Goal: Information Seeking & Learning: Learn about a topic

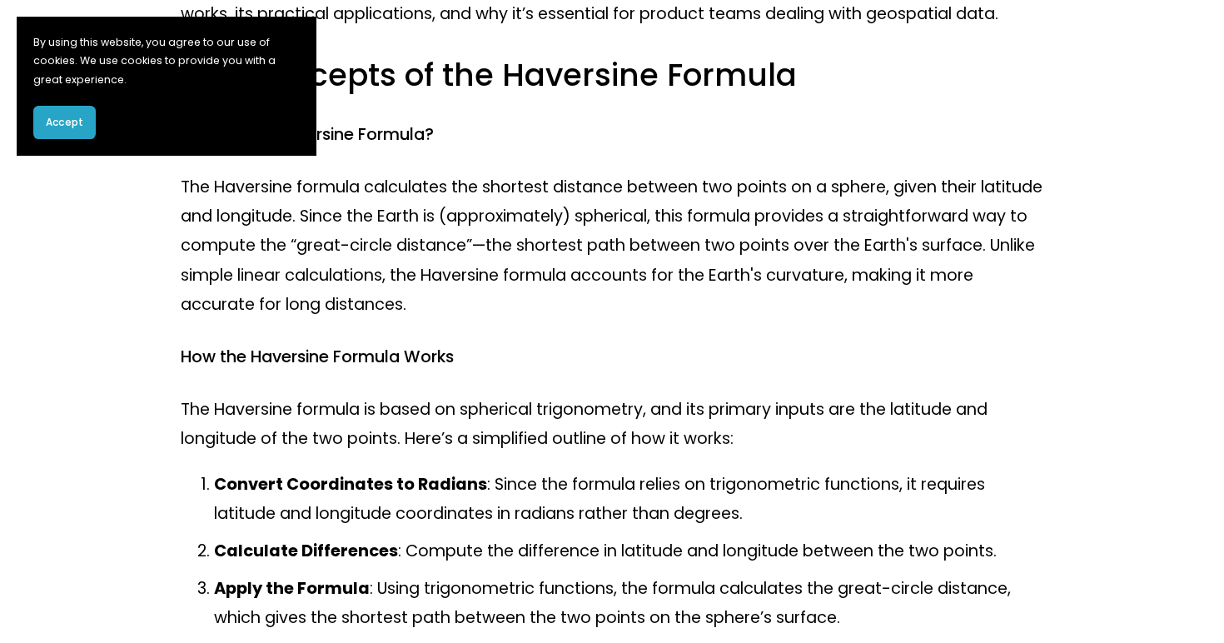
scroll to position [448, 0]
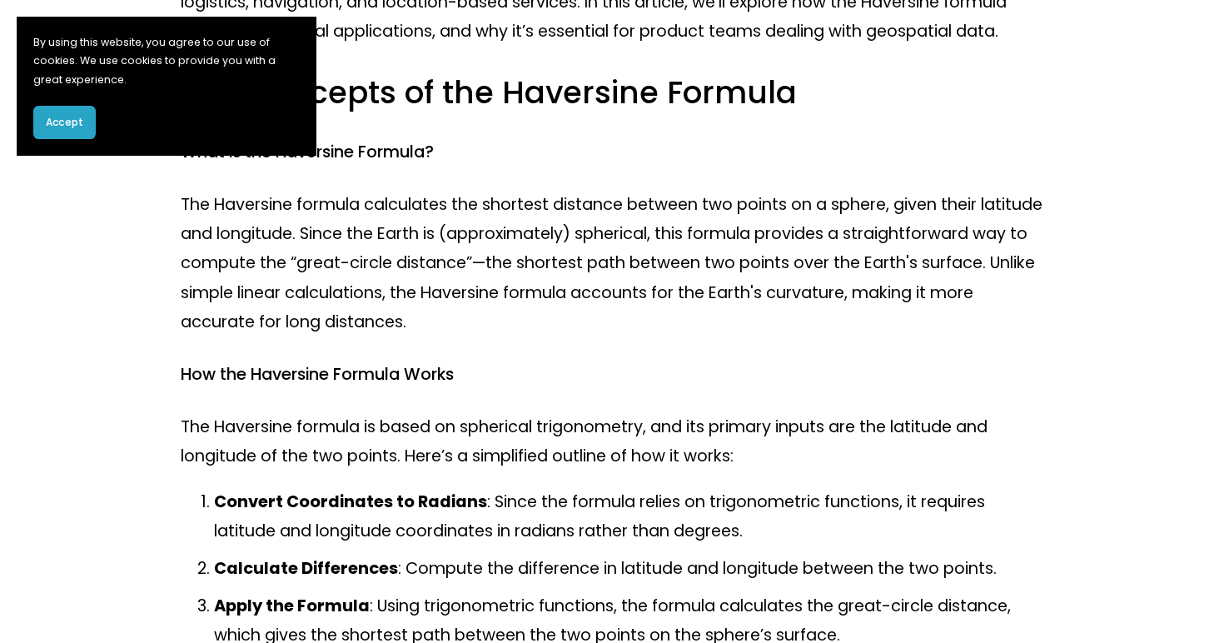
click at [100, 112] on div "Accept" at bounding box center [166, 122] width 266 height 33
click at [90, 116] on button "Accept" at bounding box center [64, 122] width 62 height 33
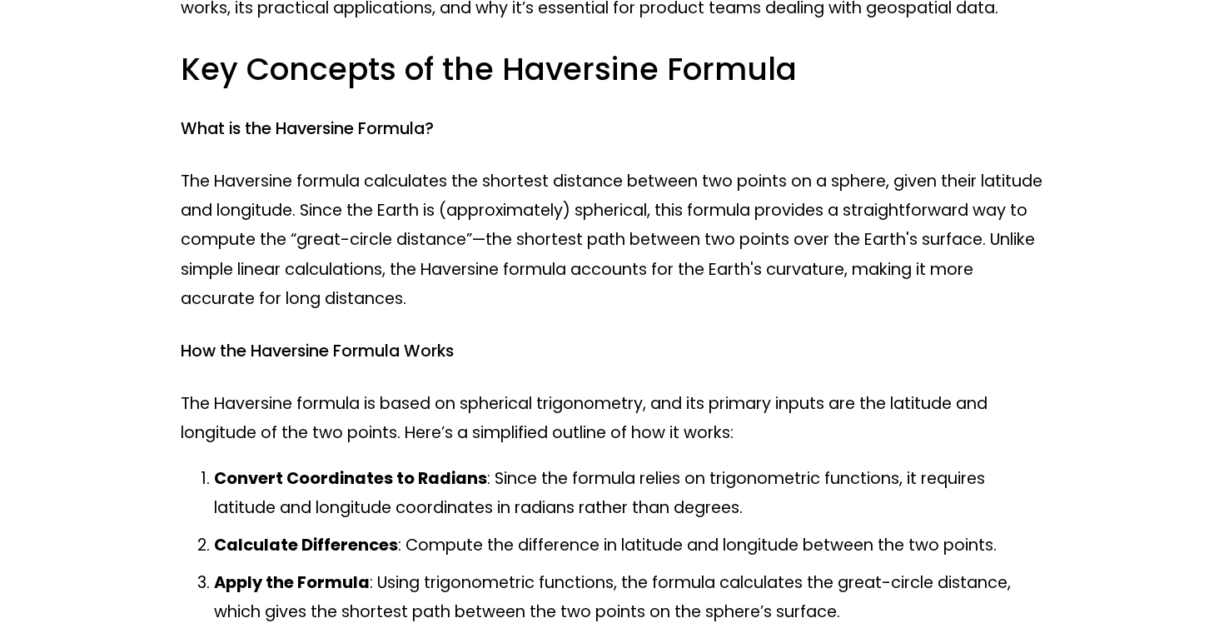
scroll to position [480, 0]
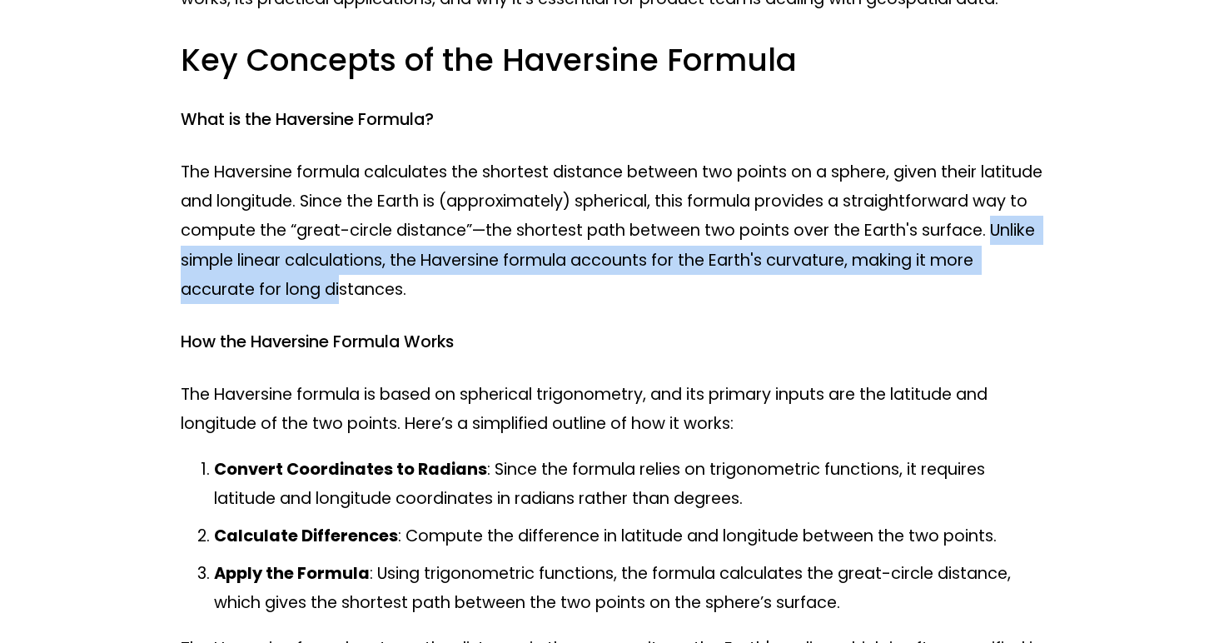
drag, startPoint x: 339, startPoint y: 282, endPoint x: 559, endPoint y: 291, distance: 220.0
click at [559, 298] on p "The Haversine formula calculates the shortest distance between two points on a …" at bounding box center [612, 230] width 863 height 147
click at [619, 304] on p "The Haversine formula calculates the shortest distance between two points on a …" at bounding box center [612, 230] width 863 height 147
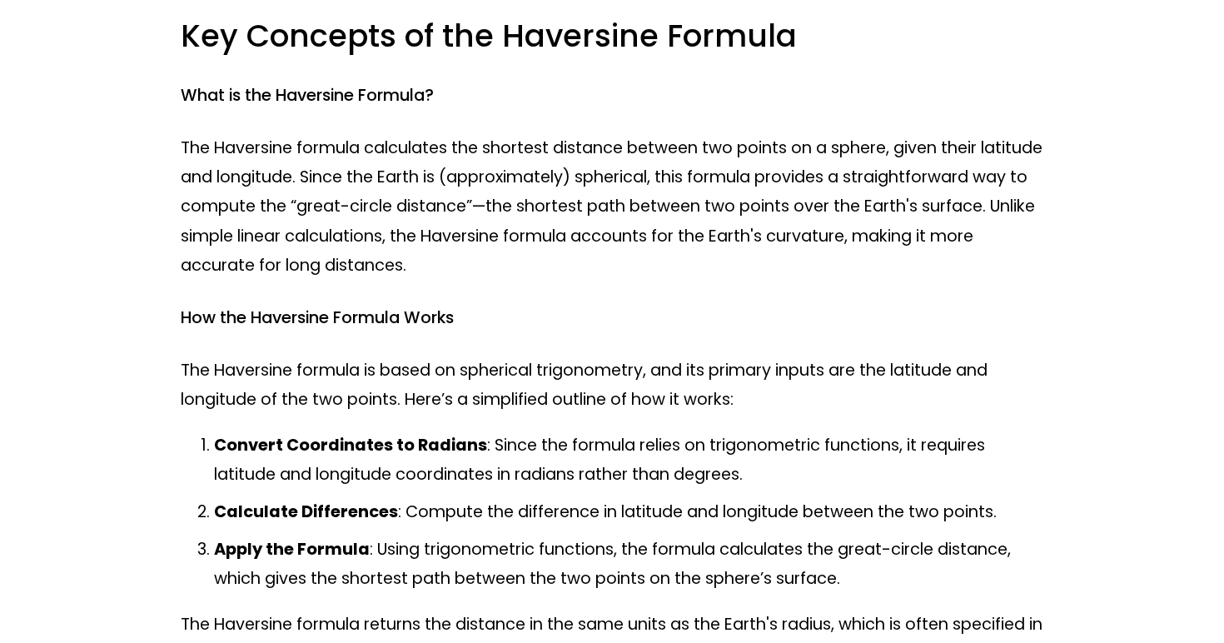
scroll to position [523, 0]
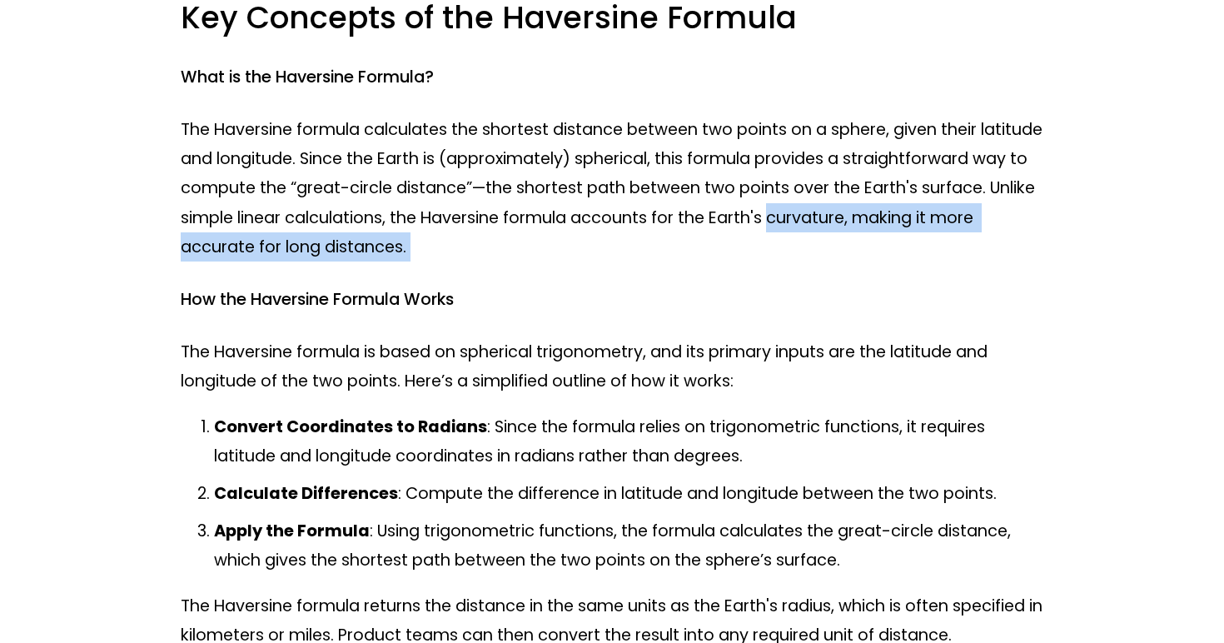
drag, startPoint x: 179, startPoint y: 272, endPoint x: 344, endPoint y: 291, distance: 166.0
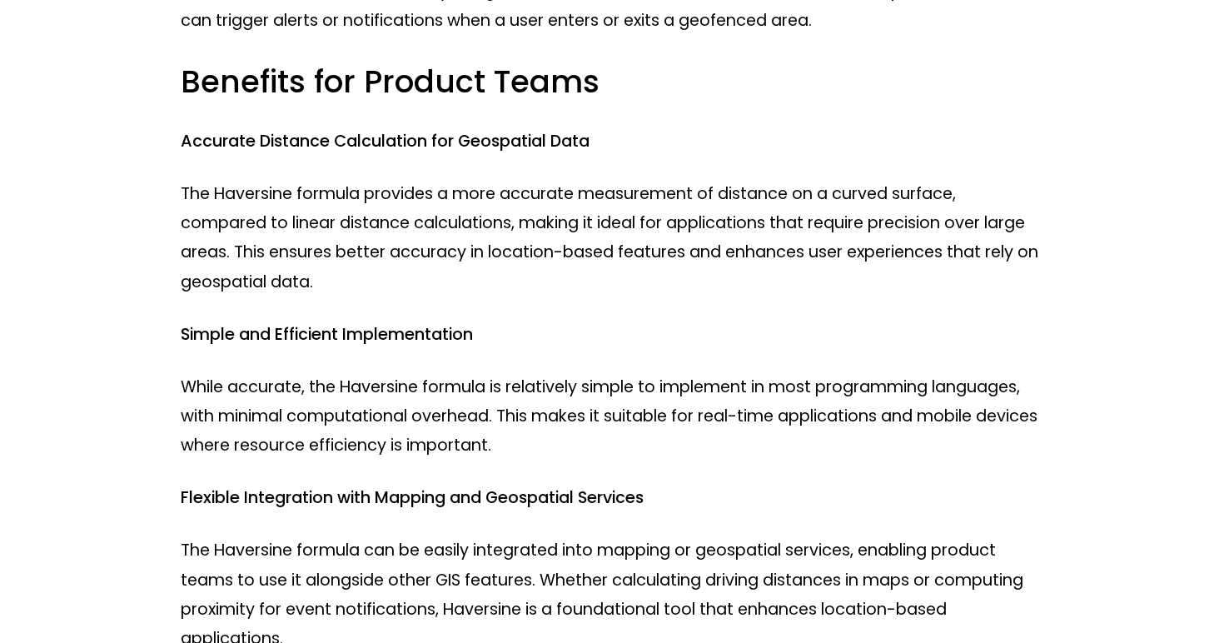
scroll to position [1744, 0]
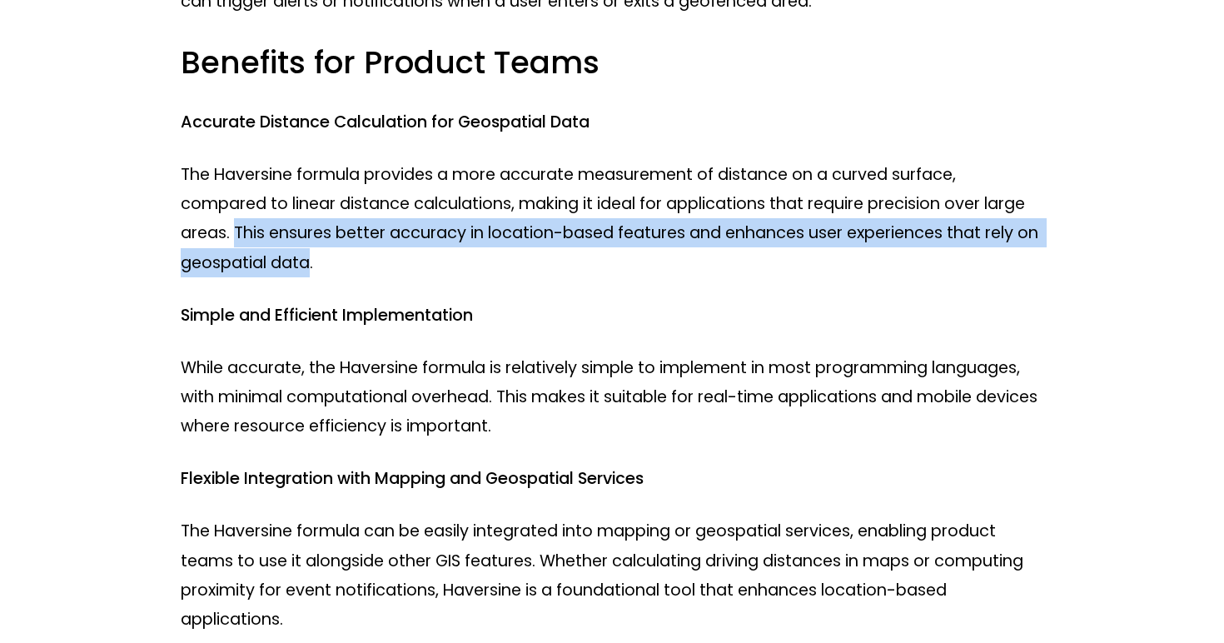
drag, startPoint x: 236, startPoint y: 248, endPoint x: 336, endPoint y: 282, distance: 105.6
click at [336, 277] on p "The Haversine formula provides a more accurate measurement of distance on a cur…" at bounding box center [612, 218] width 863 height 117
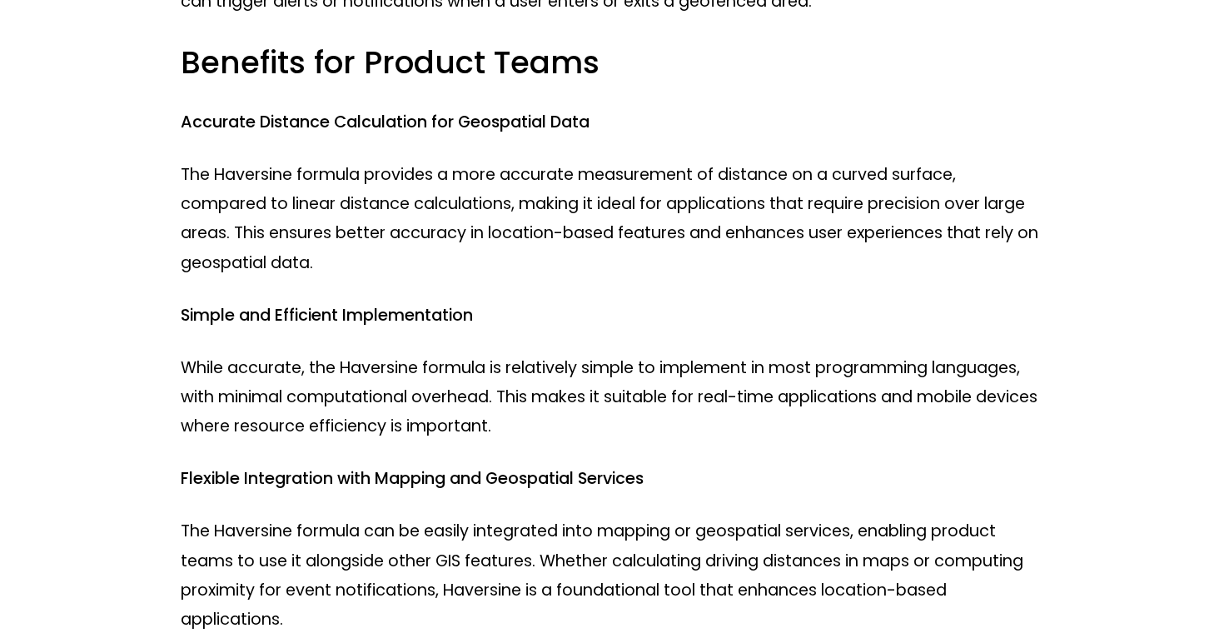
click at [341, 277] on p "The Haversine formula provides a more accurate measurement of distance on a cur…" at bounding box center [612, 218] width 863 height 117
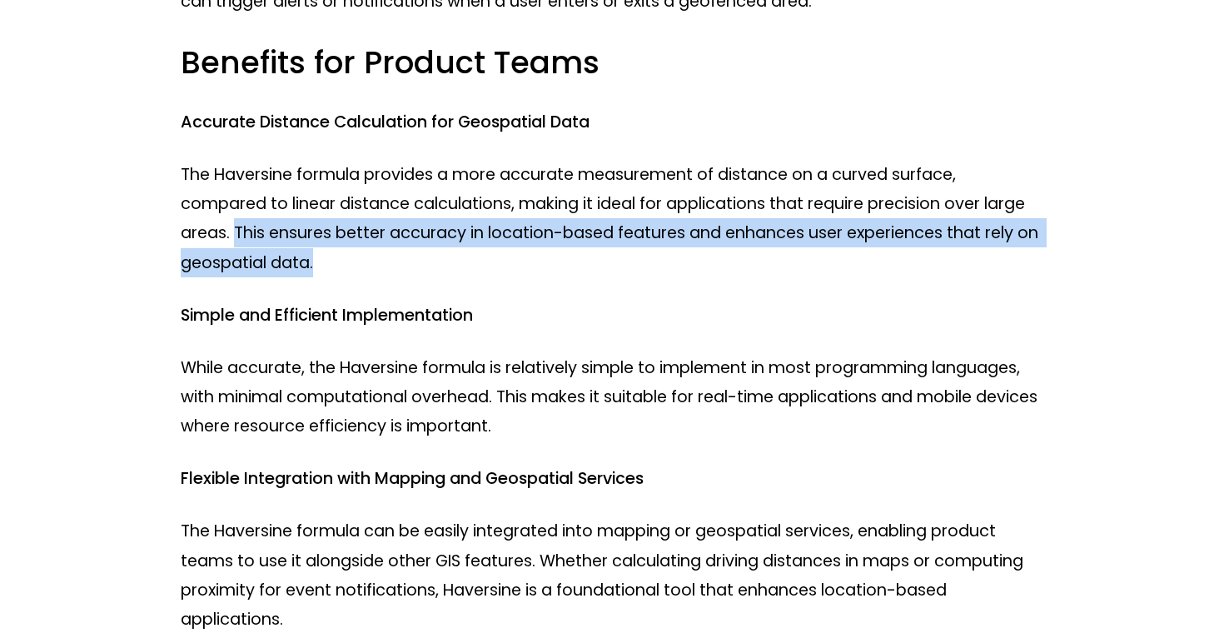
drag, startPoint x: 341, startPoint y: 284, endPoint x: 235, endPoint y: 258, distance: 109.6
click at [235, 258] on p "The Haversine formula provides a more accurate measurement of distance on a cur…" at bounding box center [612, 218] width 863 height 117
drag, startPoint x: 235, startPoint y: 254, endPoint x: 351, endPoint y: 293, distance: 123.0
click at [352, 277] on p "The Haversine formula provides a more accurate measurement of distance on a cur…" at bounding box center [612, 218] width 863 height 117
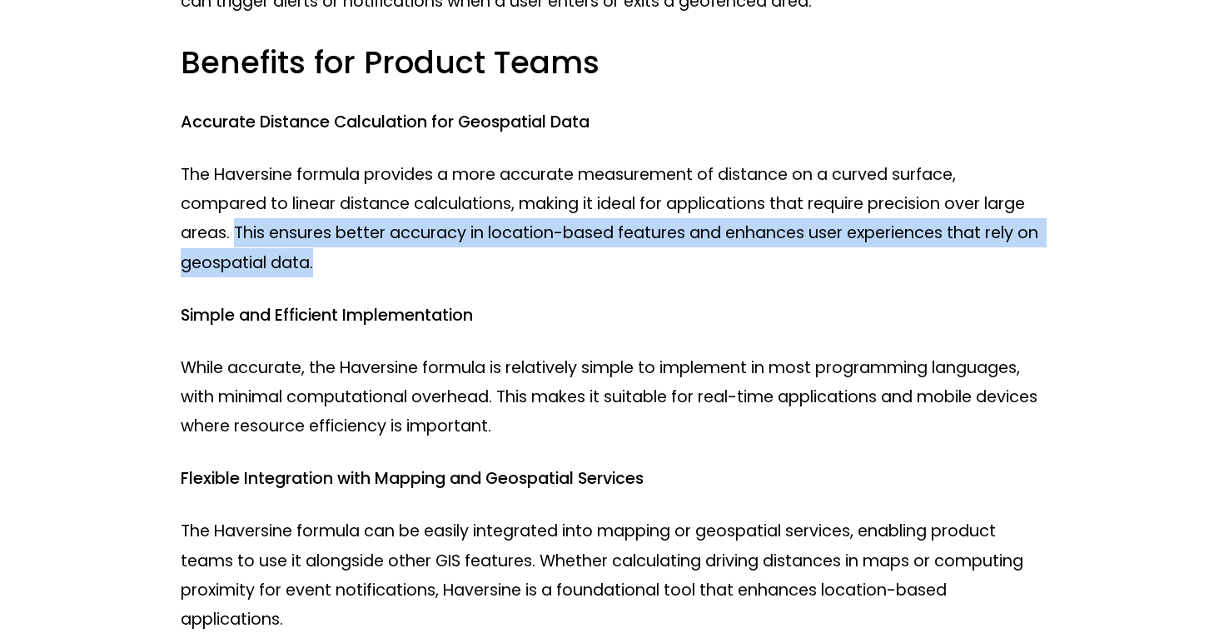
click at [351, 277] on p "The Haversine formula provides a more accurate measurement of distance on a cur…" at bounding box center [612, 218] width 863 height 117
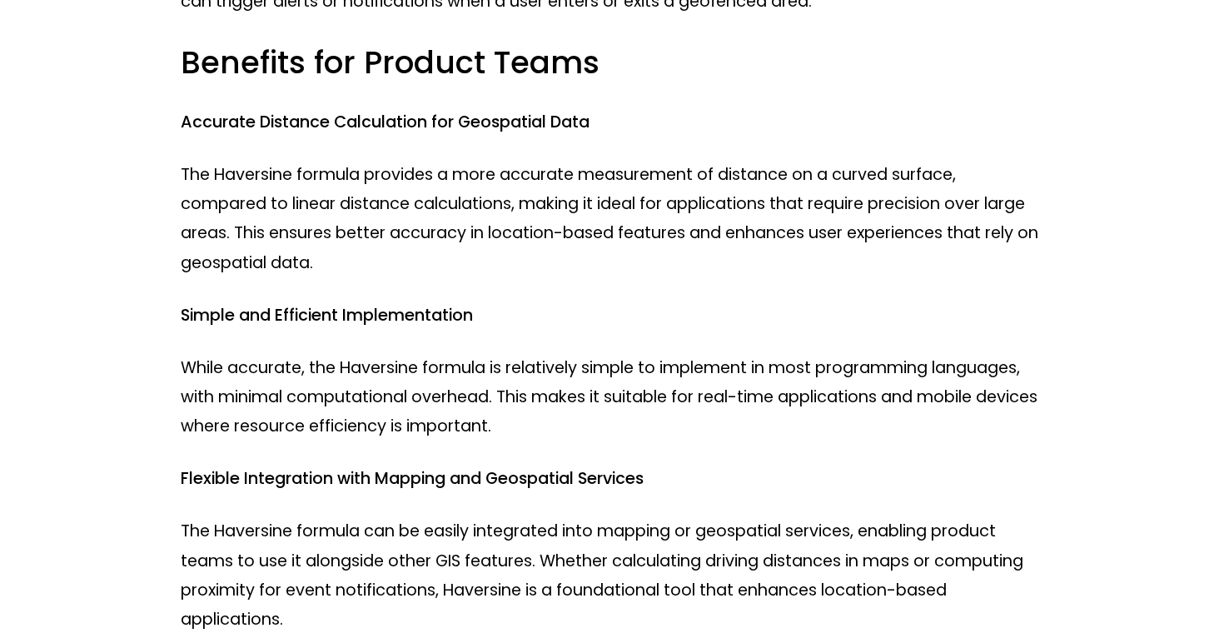
click at [351, 277] on p "The Haversine formula provides a more accurate measurement of distance on a cur…" at bounding box center [612, 218] width 863 height 117
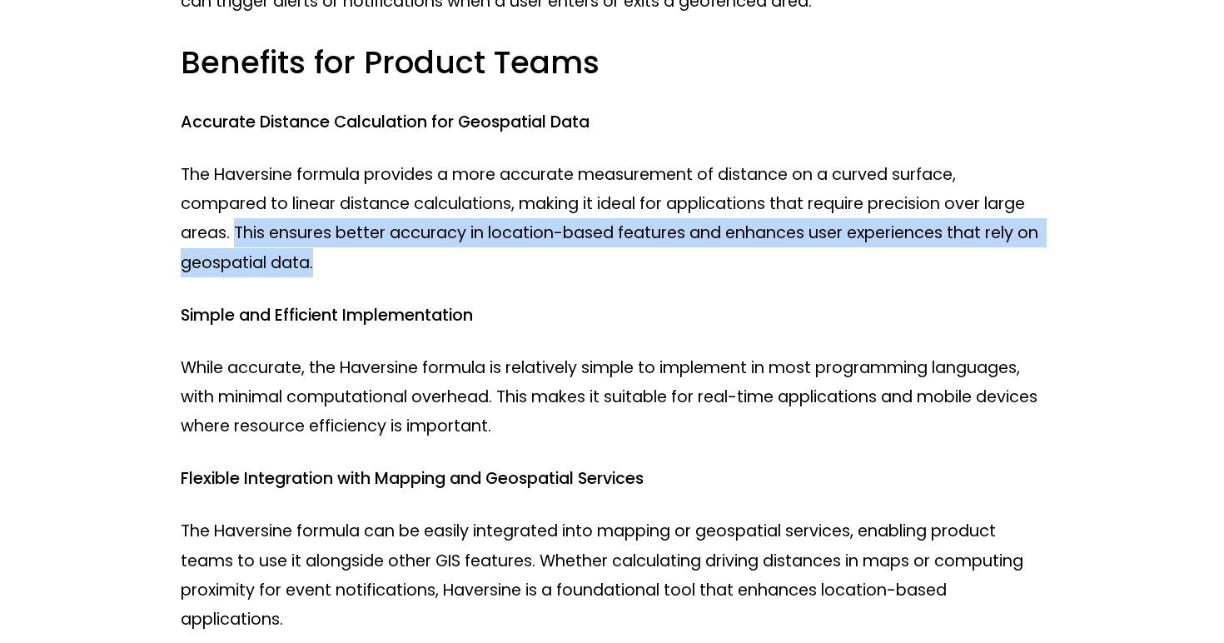
drag, startPoint x: 235, startPoint y: 248, endPoint x: 341, endPoint y: 281, distance: 111.7
click at [342, 277] on p "The Haversine formula provides a more accurate measurement of distance on a cur…" at bounding box center [612, 218] width 863 height 117
click at [341, 277] on p "The Haversine formula provides a more accurate measurement of distance on a cur…" at bounding box center [612, 218] width 863 height 117
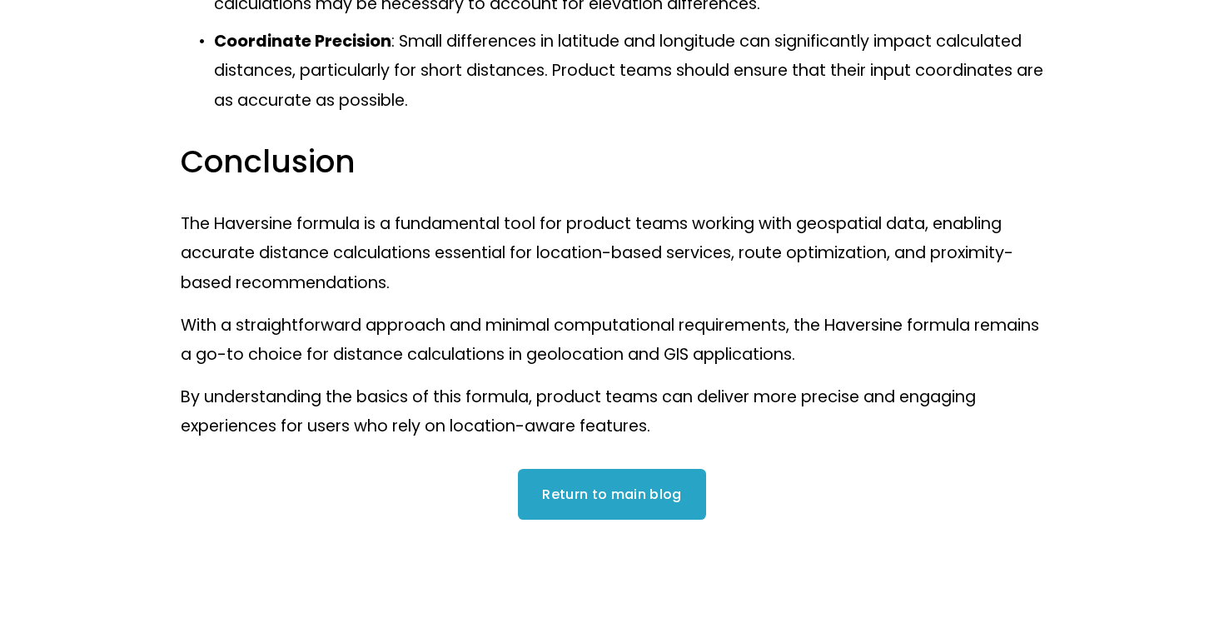
scroll to position [2875, 0]
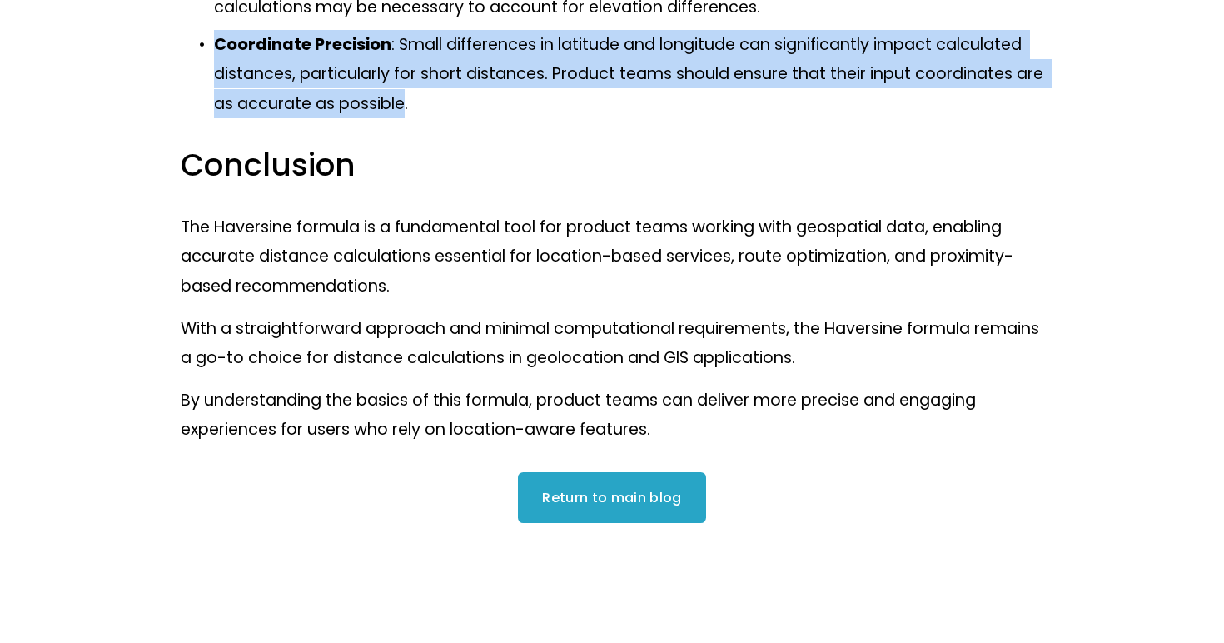
drag, startPoint x: 439, startPoint y: 92, endPoint x: 216, endPoint y: 26, distance: 232.1
click at [216, 30] on p "Coordinate Precision : Small differences in latitude and longitude can signific…" at bounding box center [628, 73] width 829 height 87
click at [216, 33] on strong "Coordinate Precision" at bounding box center [302, 44] width 177 height 22
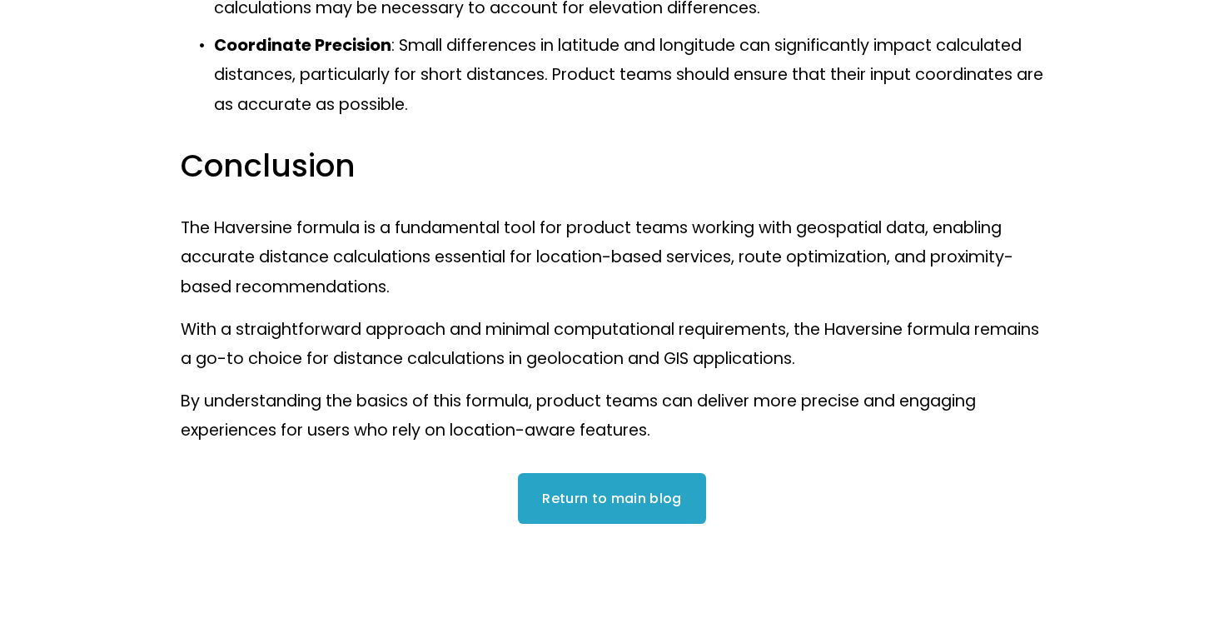
scroll to position [2877, 0]
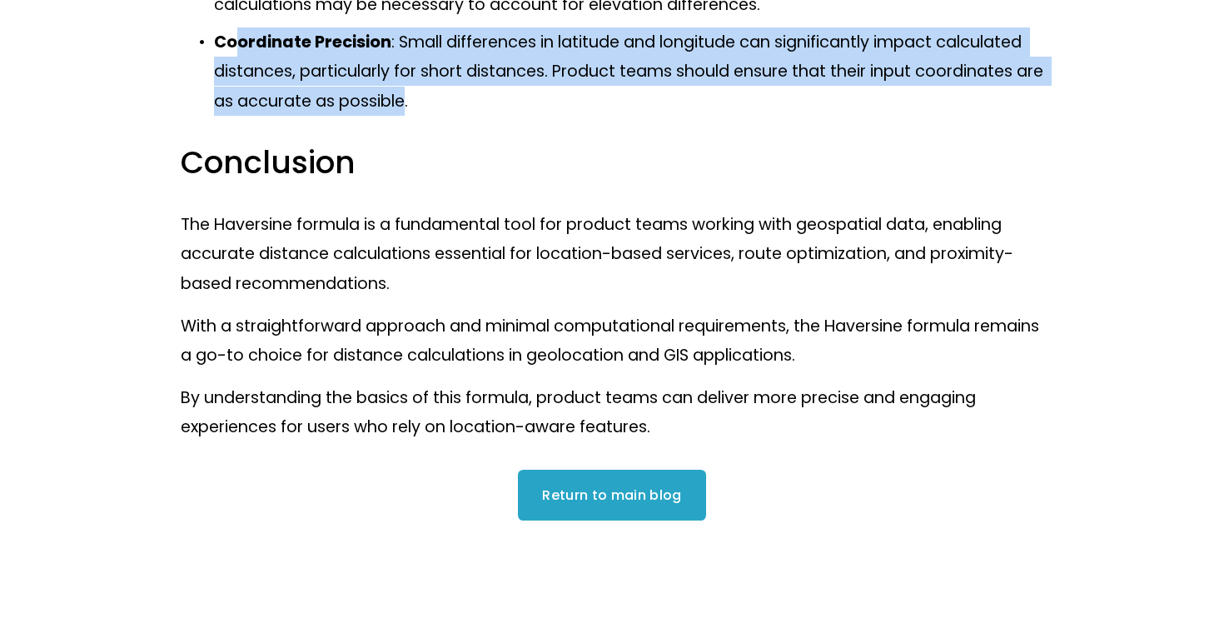
drag, startPoint x: 440, startPoint y: 91, endPoint x: 206, endPoint y: 22, distance: 243.9
click at [214, 27] on p "Coordinate Precision : Small differences in latitude and longitude can signific…" at bounding box center [628, 70] width 829 height 87
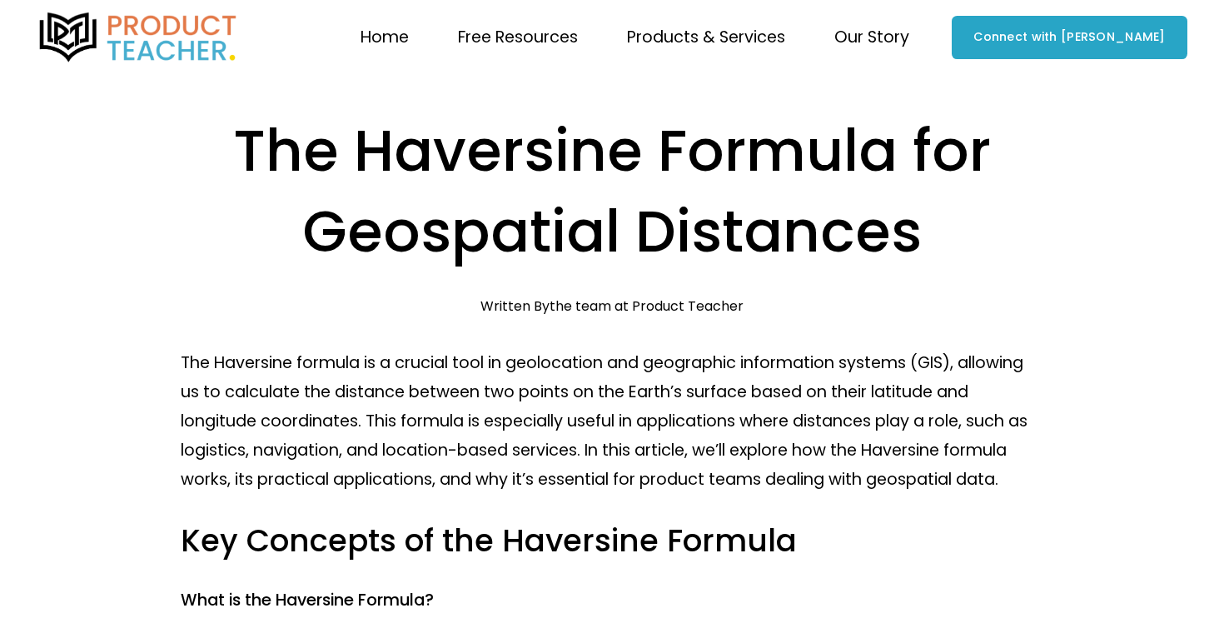
scroll to position [0, 0]
